Goal: Check status

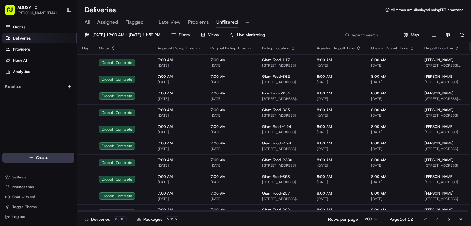
click at [202, 25] on span "Problems" at bounding box center [198, 22] width 21 height 7
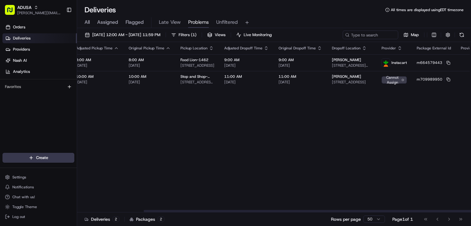
drag, startPoint x: 297, startPoint y: 107, endPoint x: 313, endPoint y: 104, distance: 16.2
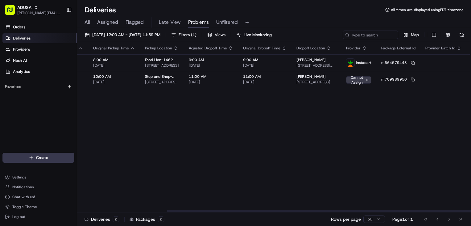
scroll to position [0, 124]
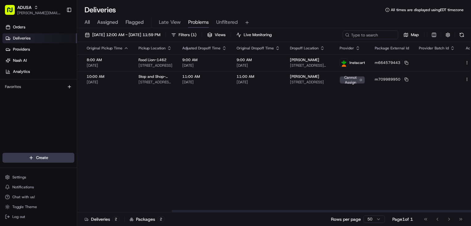
drag, startPoint x: 318, startPoint y: 100, endPoint x: 374, endPoint y: 99, distance: 55.2
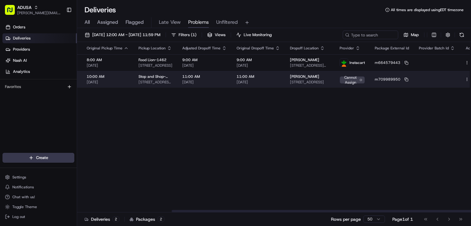
click at [428, 82] on td at bounding box center [437, 79] width 46 height 17
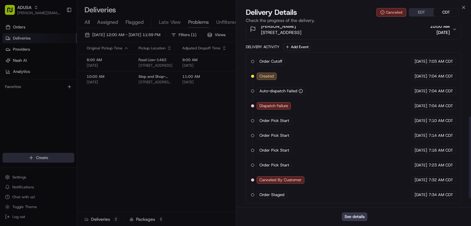
scroll to position [220, 0]
click at [351, 217] on button "See details" at bounding box center [355, 216] width 26 height 9
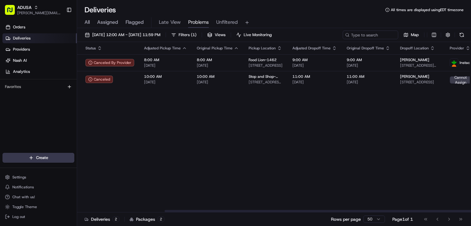
scroll to position [0, 0]
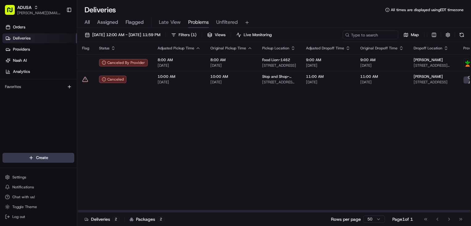
drag, startPoint x: 357, startPoint y: 143, endPoint x: 268, endPoint y: 122, distance: 90.9
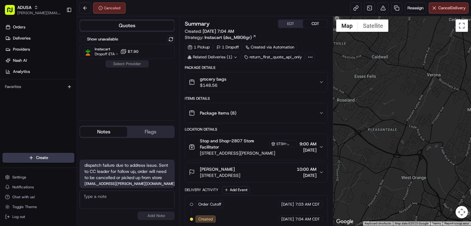
drag, startPoint x: 114, startPoint y: 127, endPoint x: 112, endPoint y: 130, distance: 3.3
click at [113, 129] on button "Notes" at bounding box center [103, 132] width 47 height 10
